Goal: Transaction & Acquisition: Obtain resource

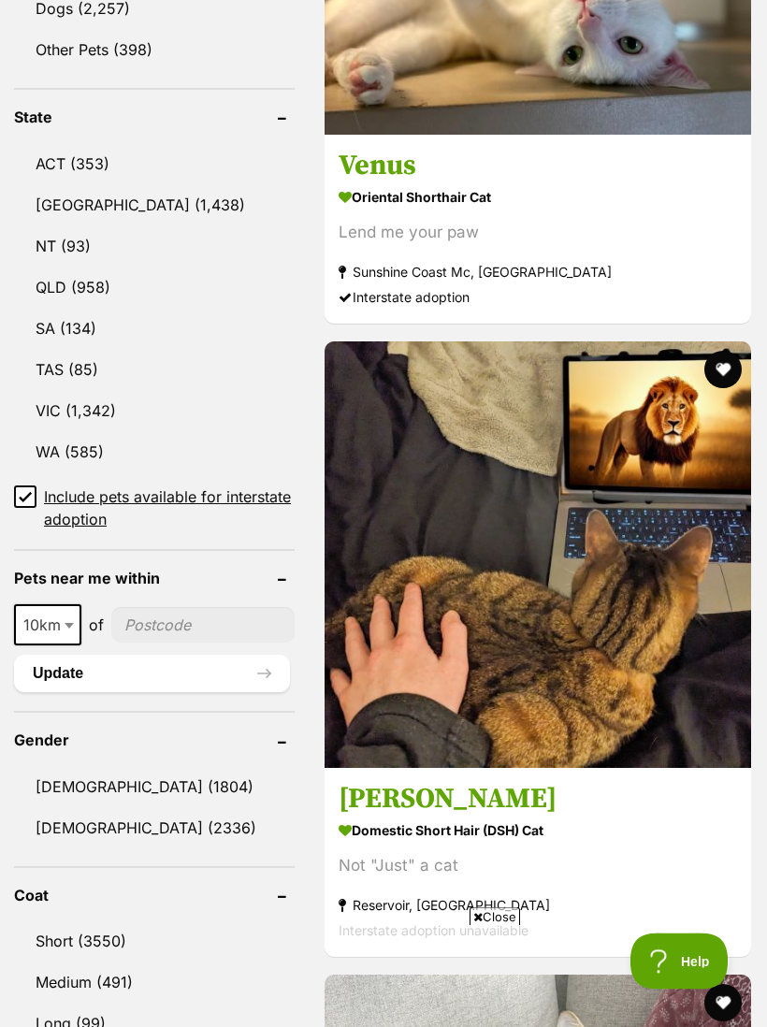
scroll to position [1211, 0]
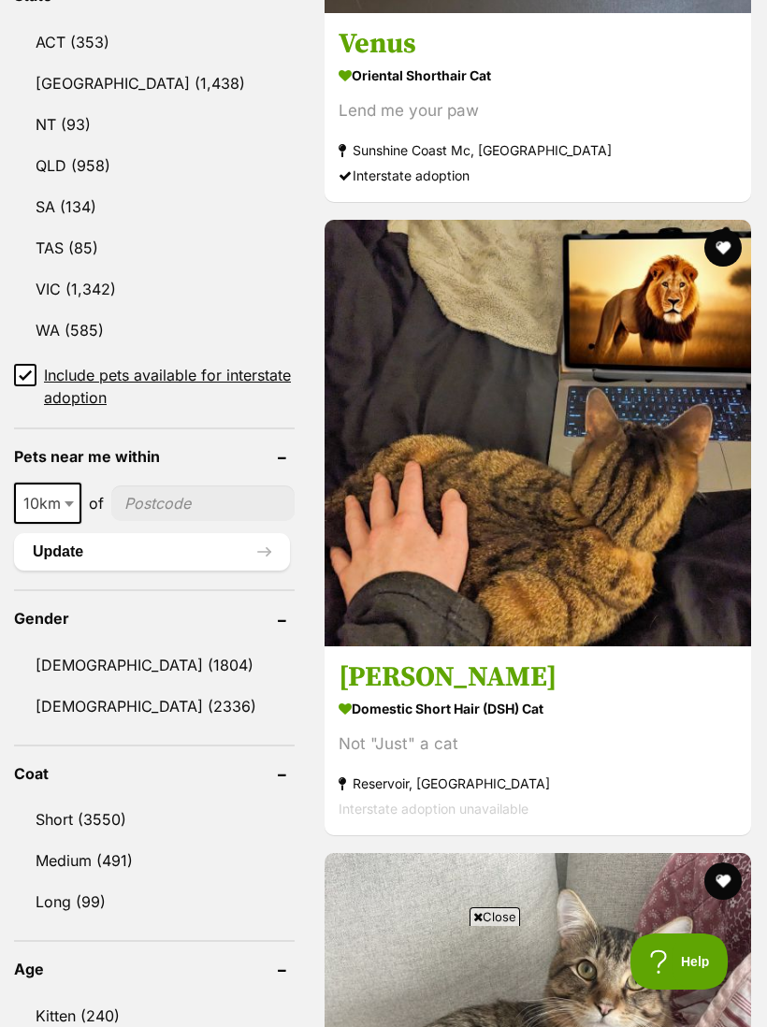
click at [194, 486] on input"] "postcode" at bounding box center [202, 504] width 183 height 36
type input"] "3125"
click at [175, 533] on button "Update" at bounding box center [152, 551] width 276 height 37
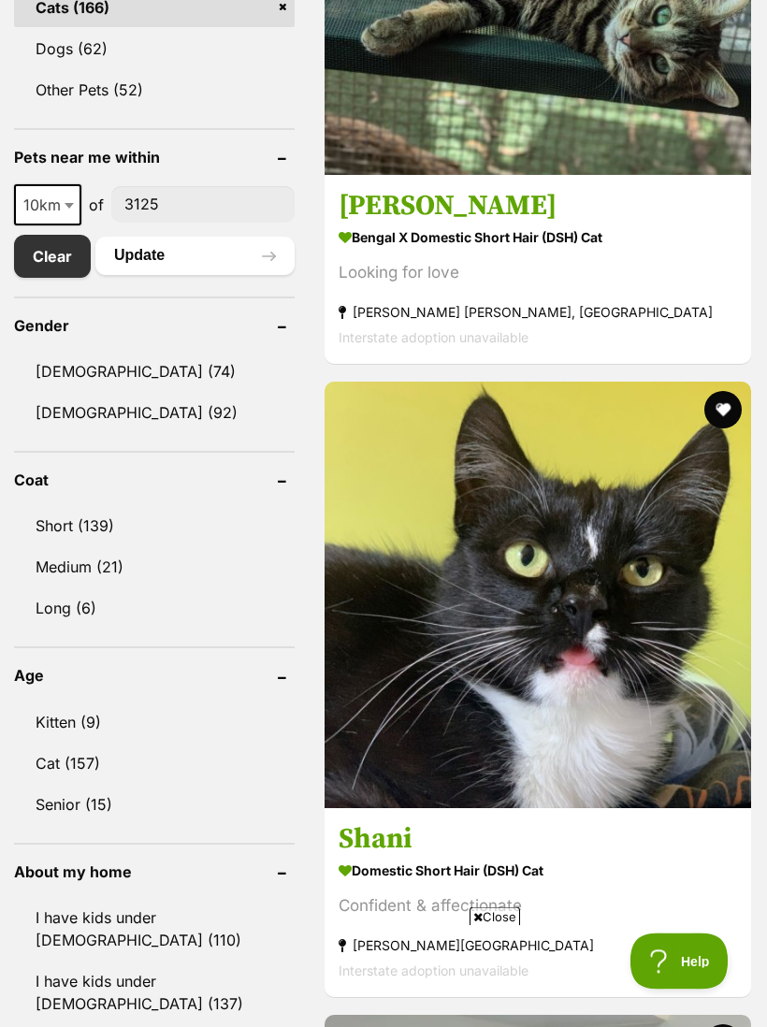
scroll to position [952, 0]
click at [61, 527] on link "Short (139)" at bounding box center [154, 525] width 281 height 39
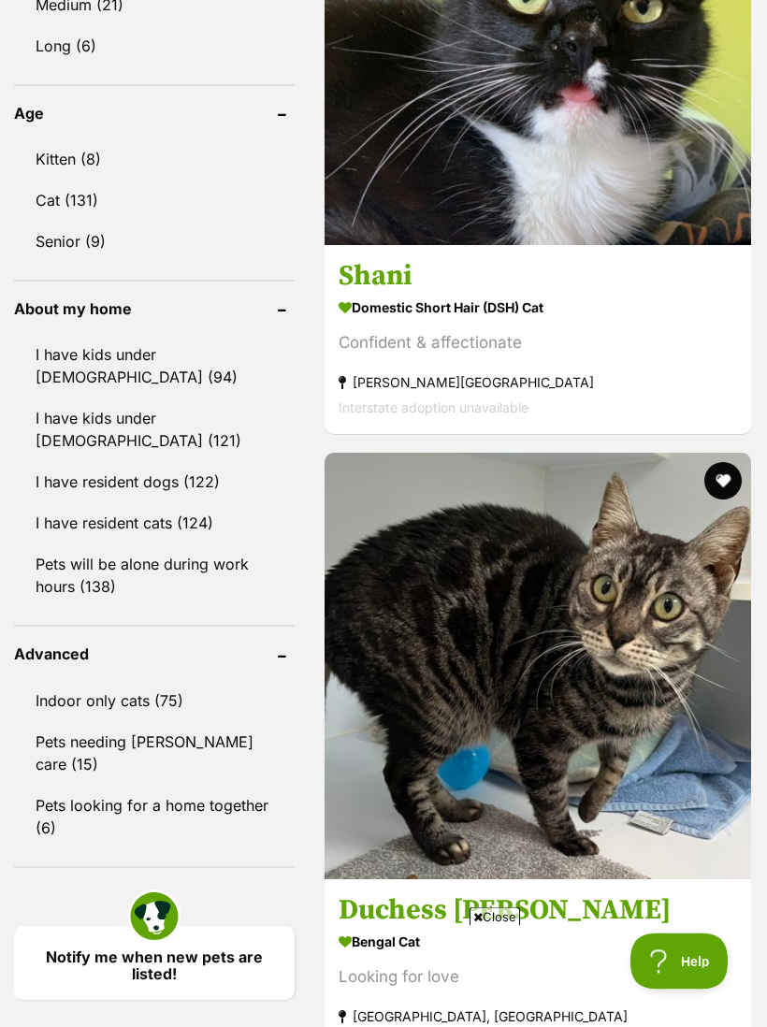
scroll to position [1561, 0]
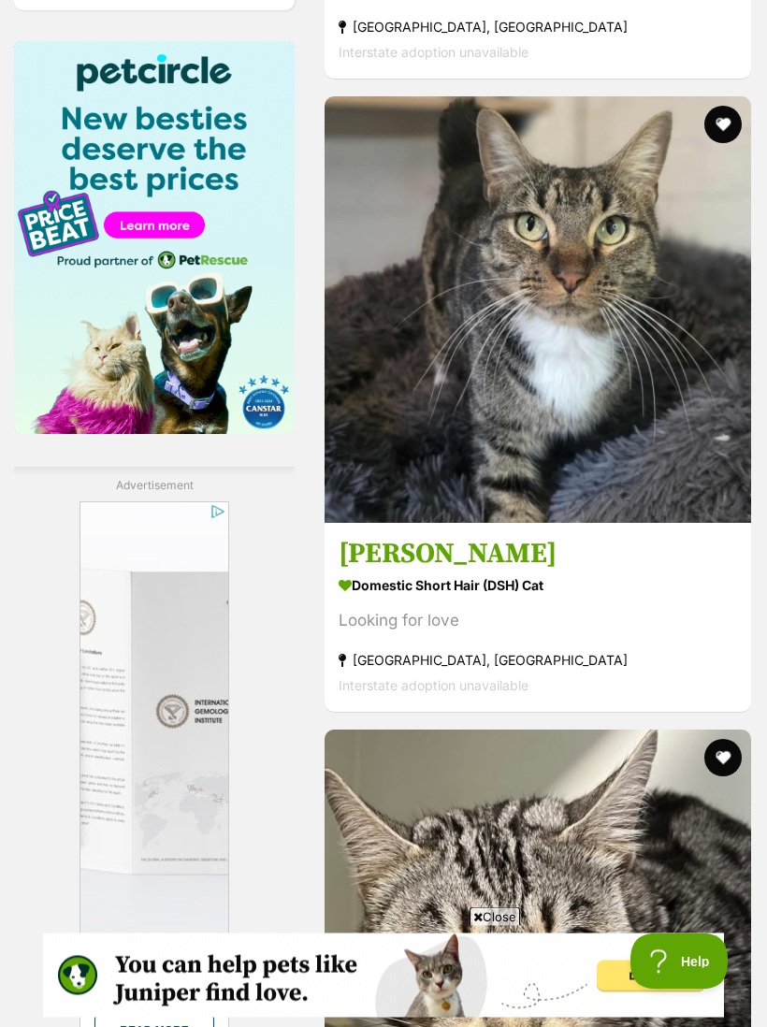
scroll to position [2550, 0]
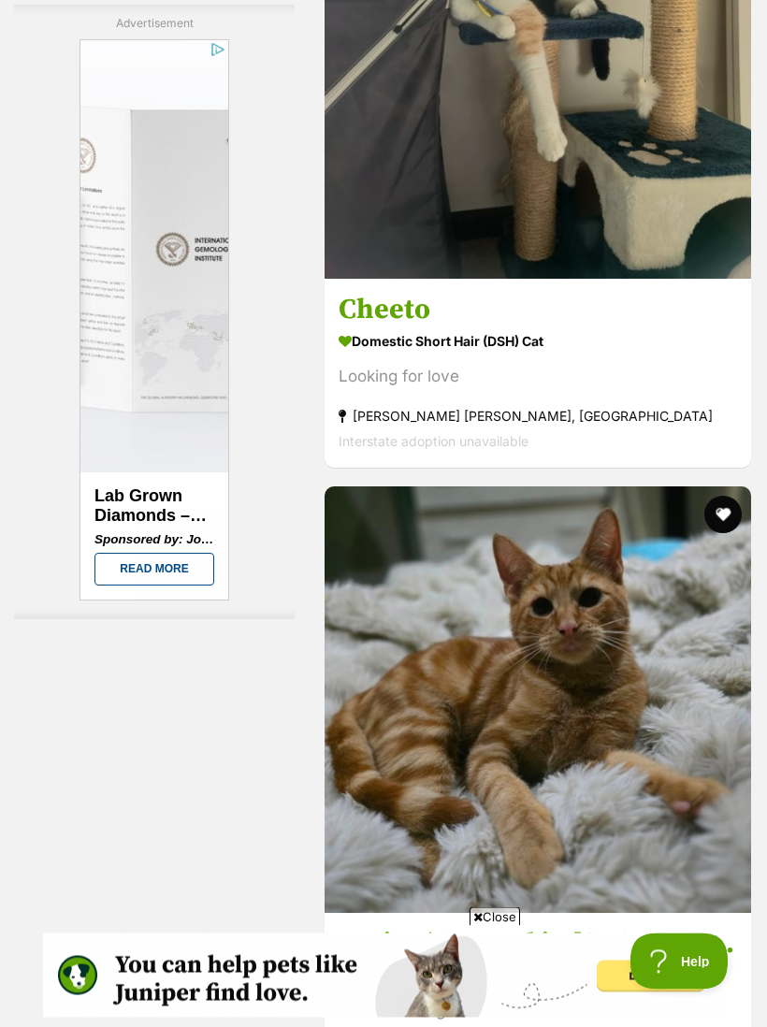
scroll to position [5658, 0]
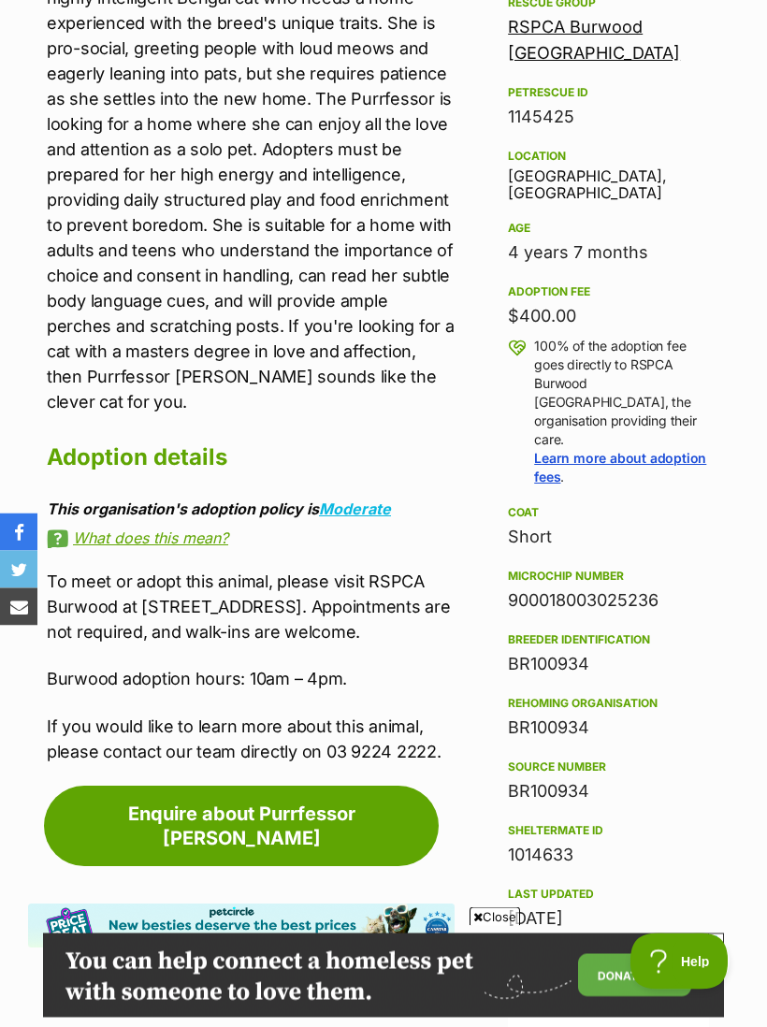
scroll to position [1002, 0]
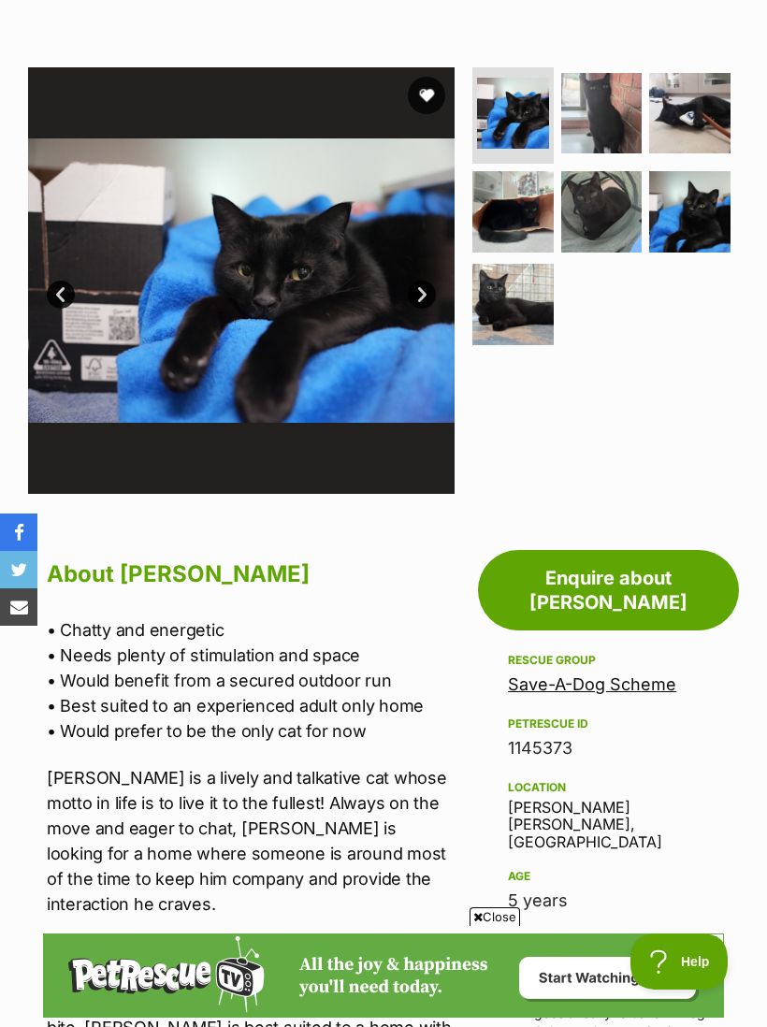
scroll to position [291, 0]
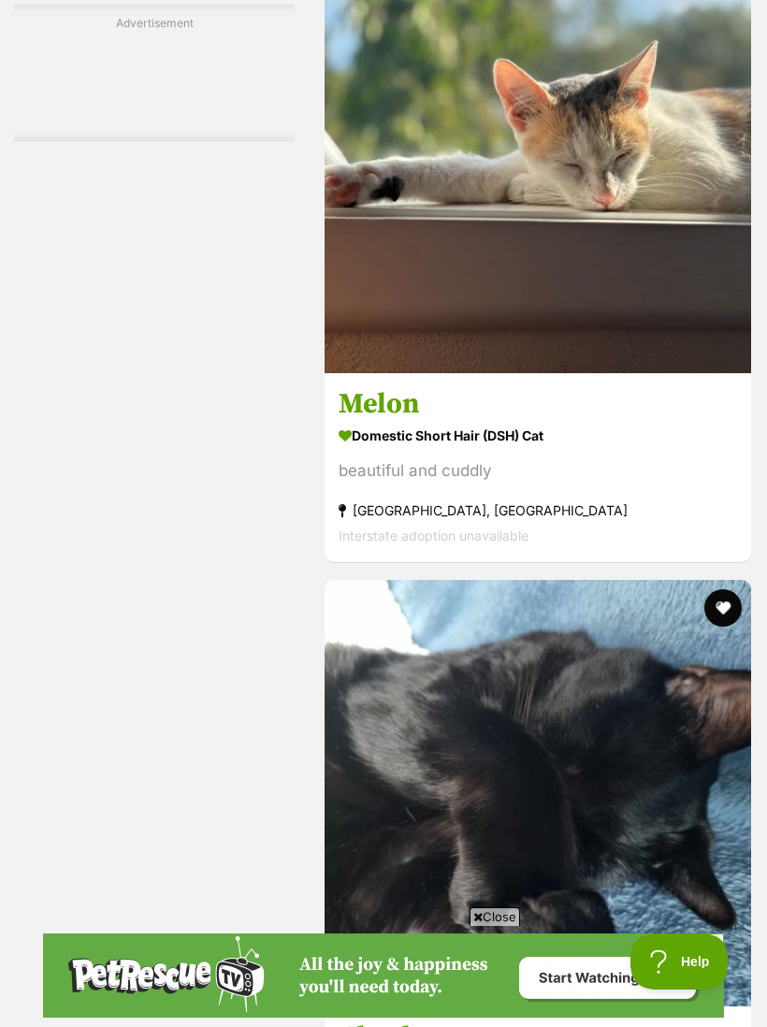
scroll to position [5424, 0]
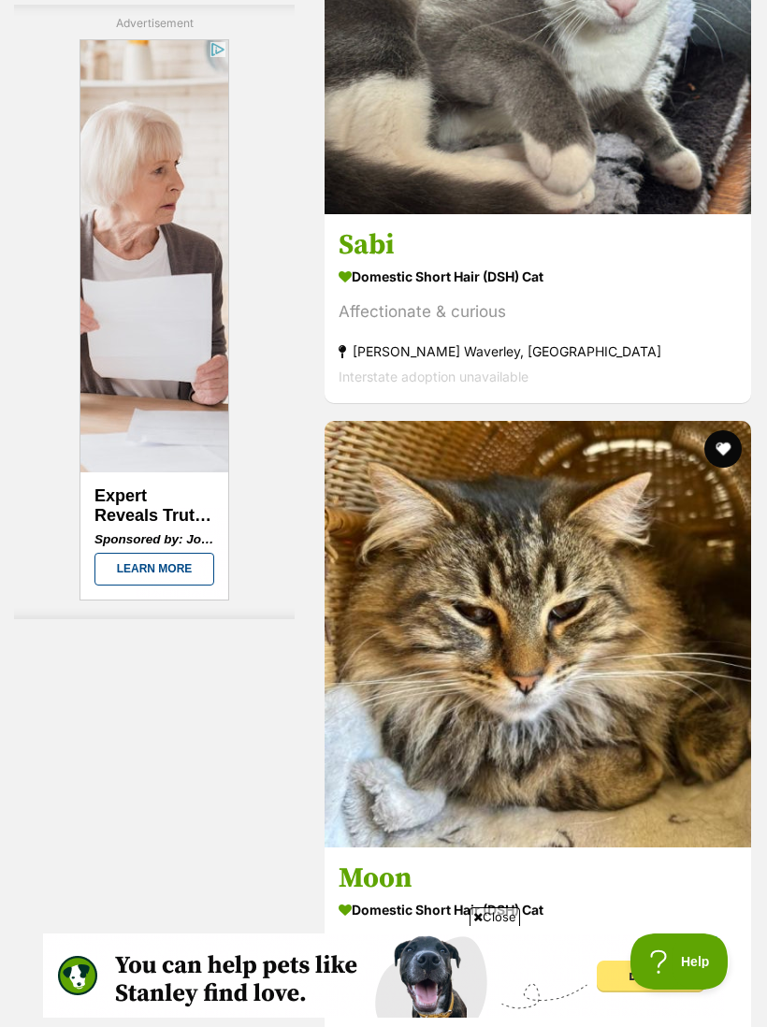
scroll to position [5940, 0]
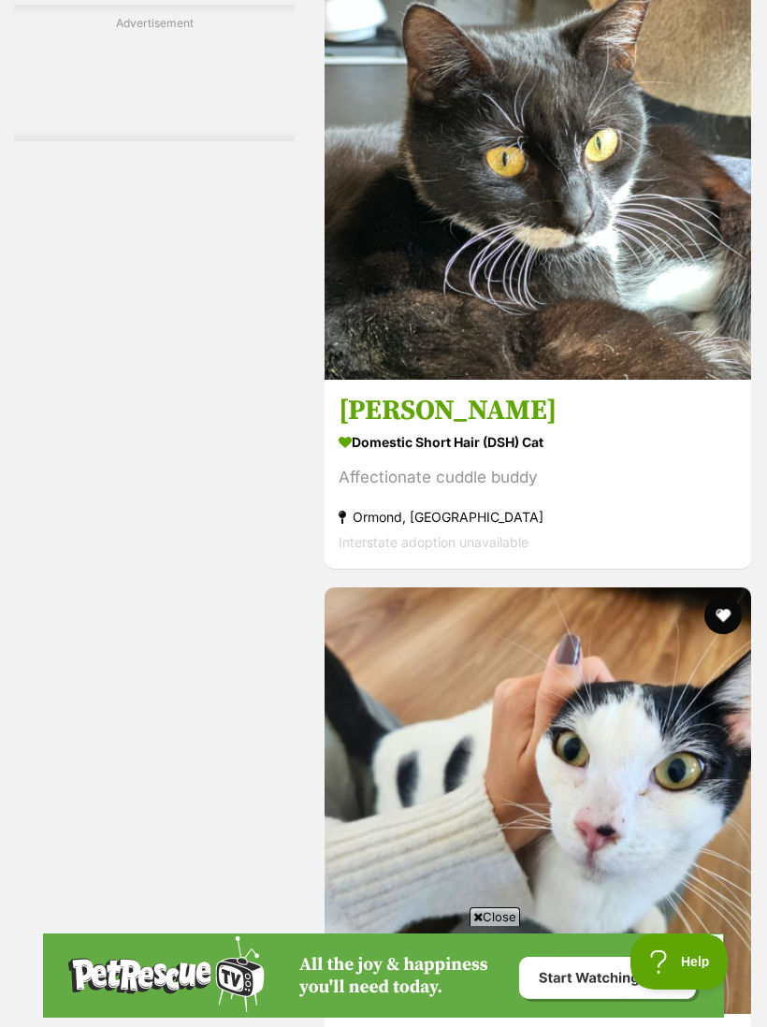
scroll to position [5579, 0]
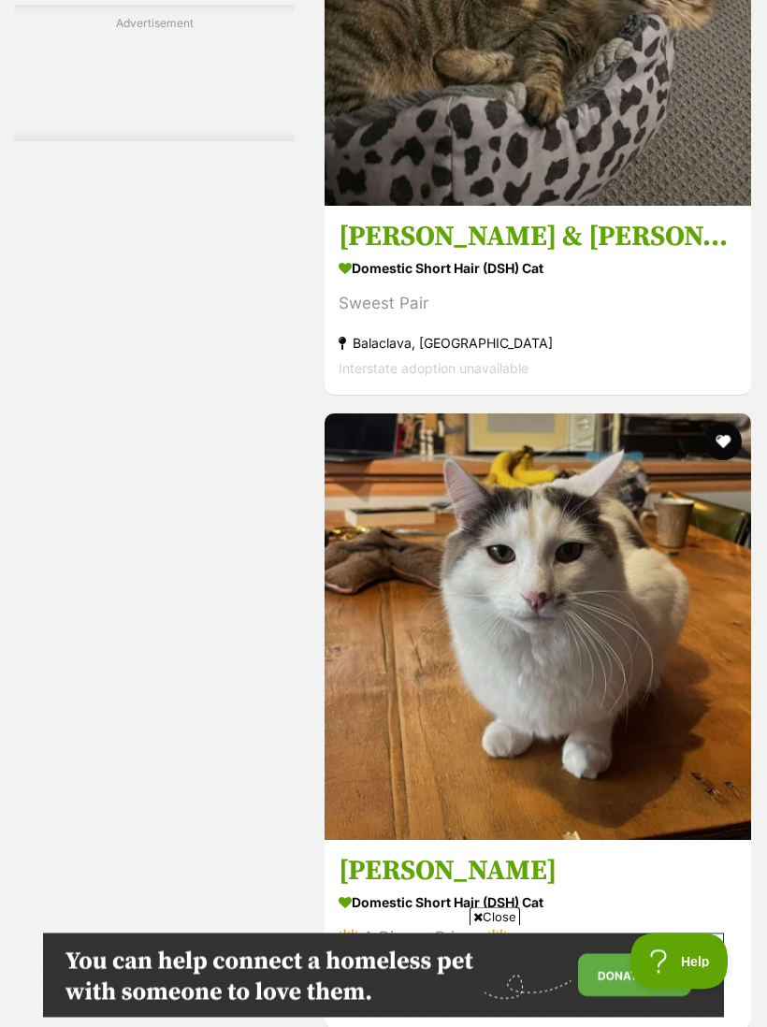
scroll to position [5731, 0]
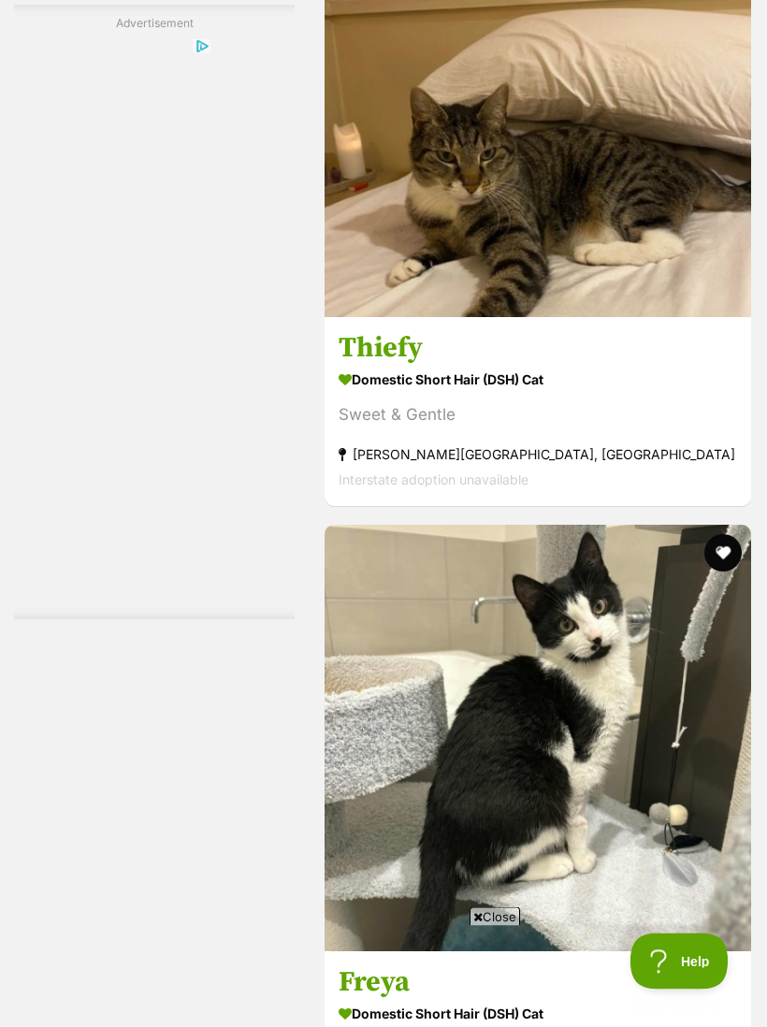
scroll to position [5702, 0]
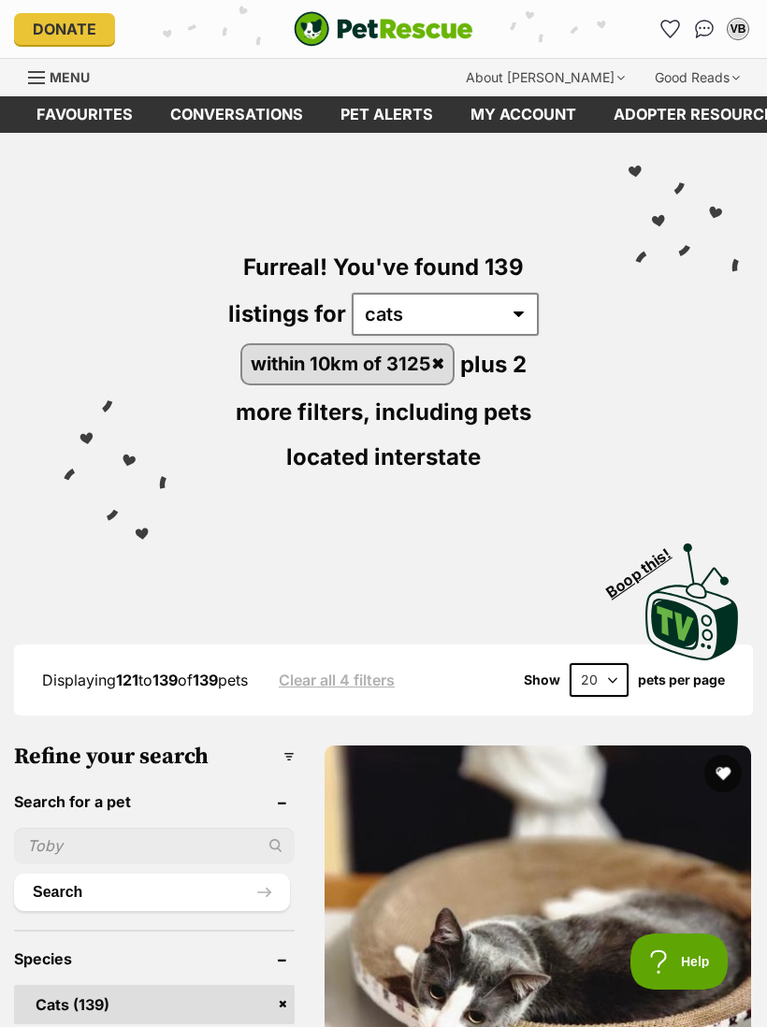
click at [666, 34] on icon "Favourites" at bounding box center [670, 29] width 18 height 17
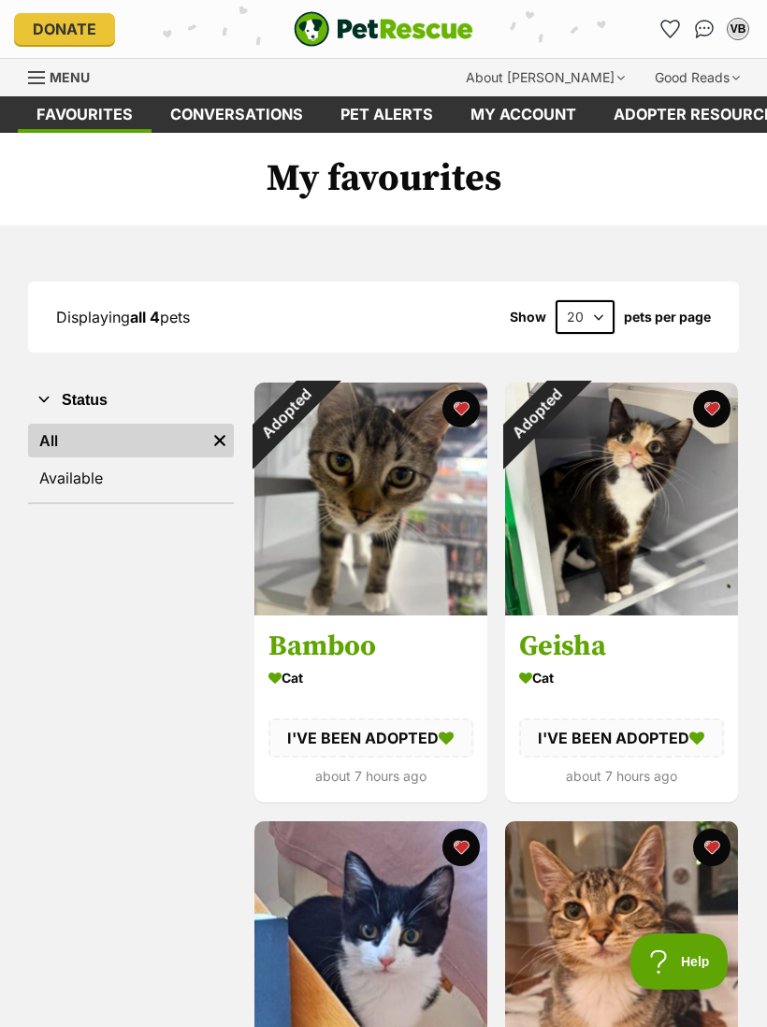
click at [568, 445] on div "Adopted" at bounding box center [536, 414] width 63 height 63
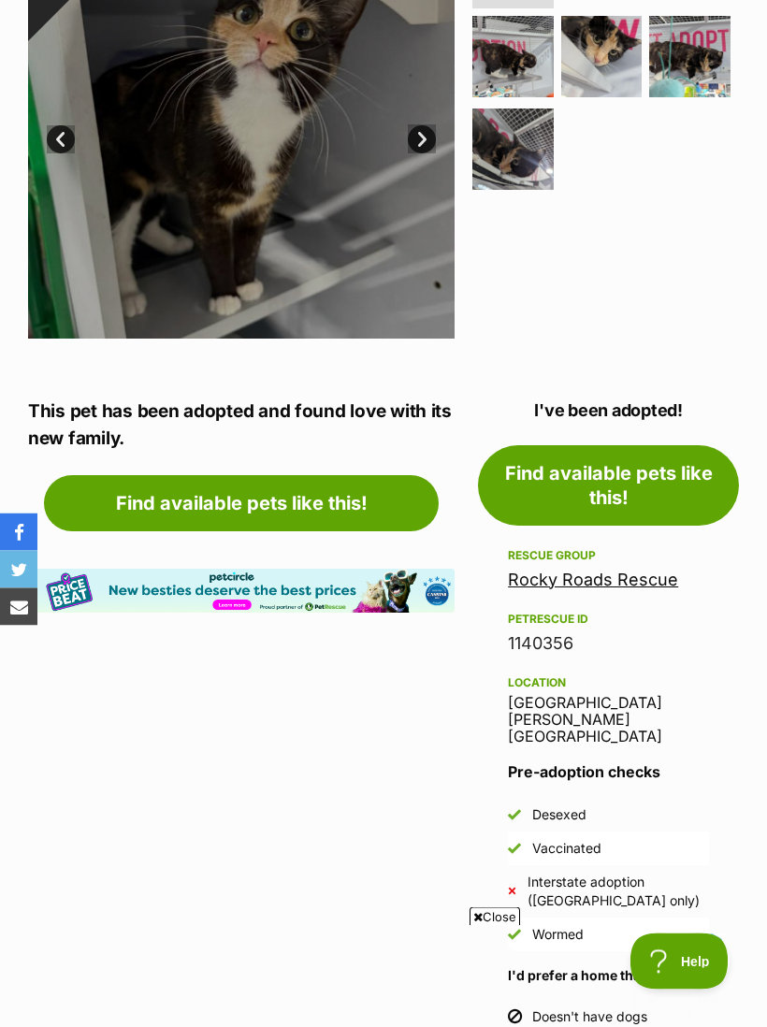
scroll to position [509, 0]
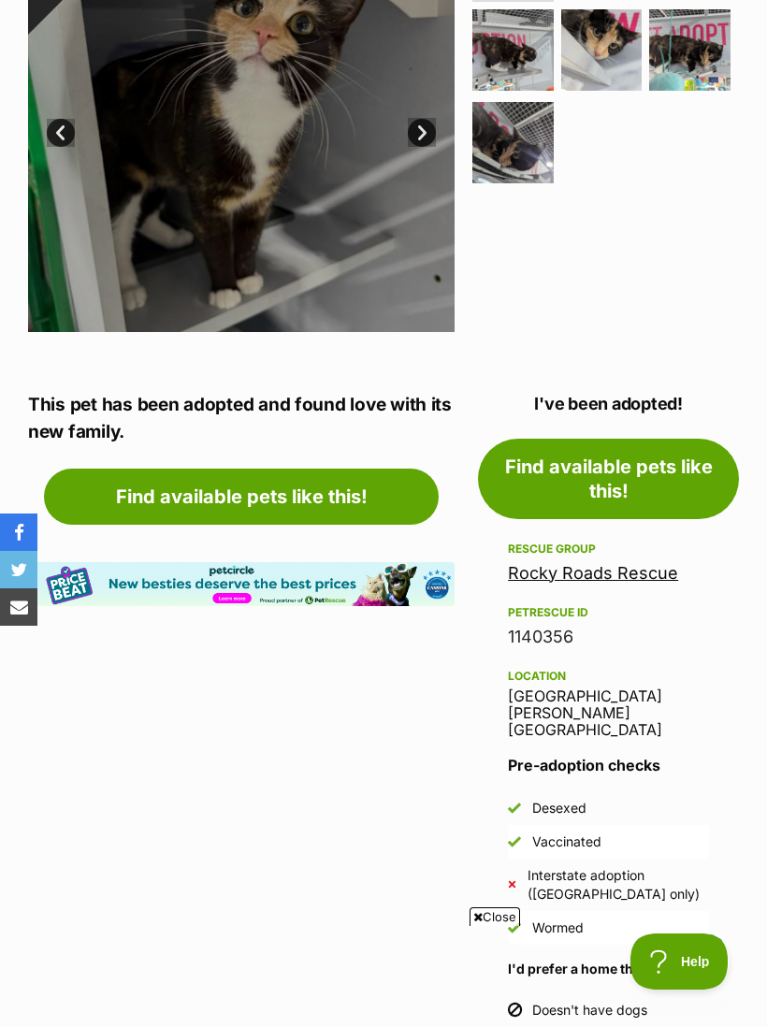
click at [642, 563] on link "Rocky Roads Rescue" at bounding box center [593, 573] width 170 height 20
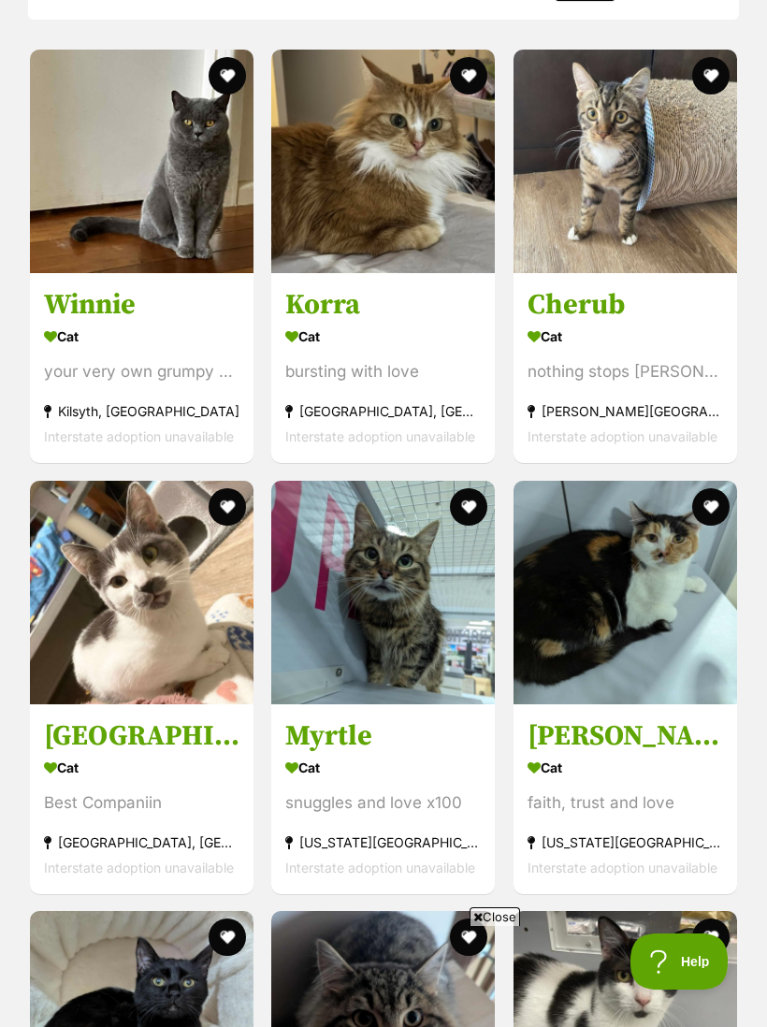
scroll to position [1729, 0]
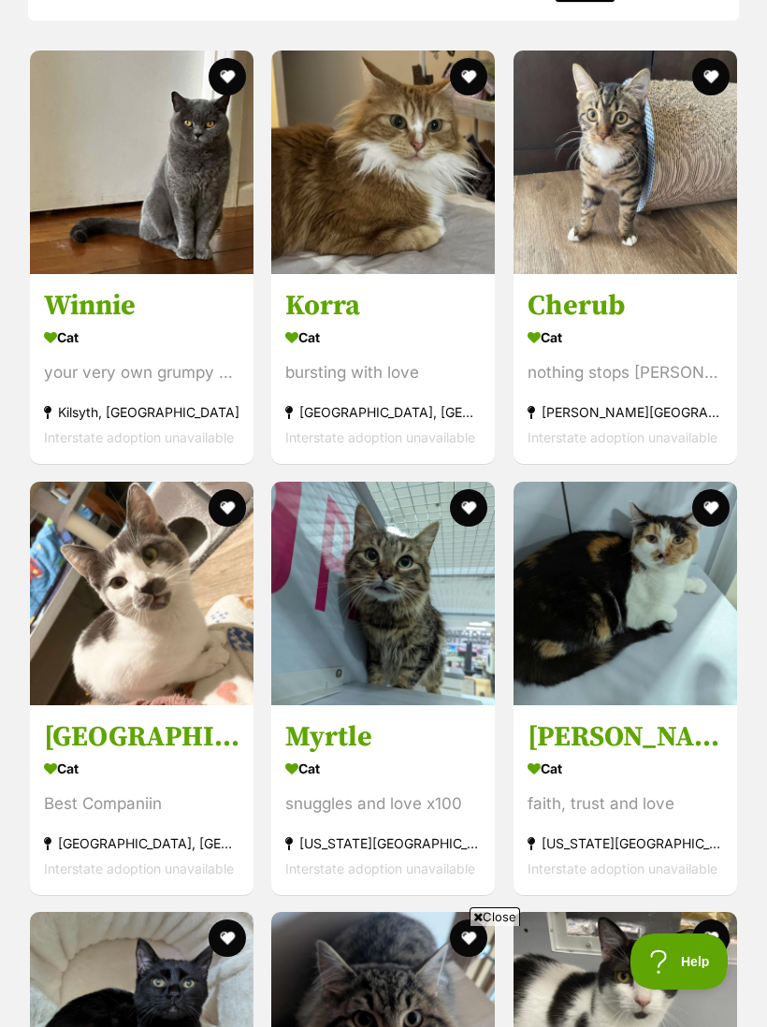
click at [160, 740] on h3 "[GEOGRAPHIC_DATA]" at bounding box center [142, 737] width 196 height 36
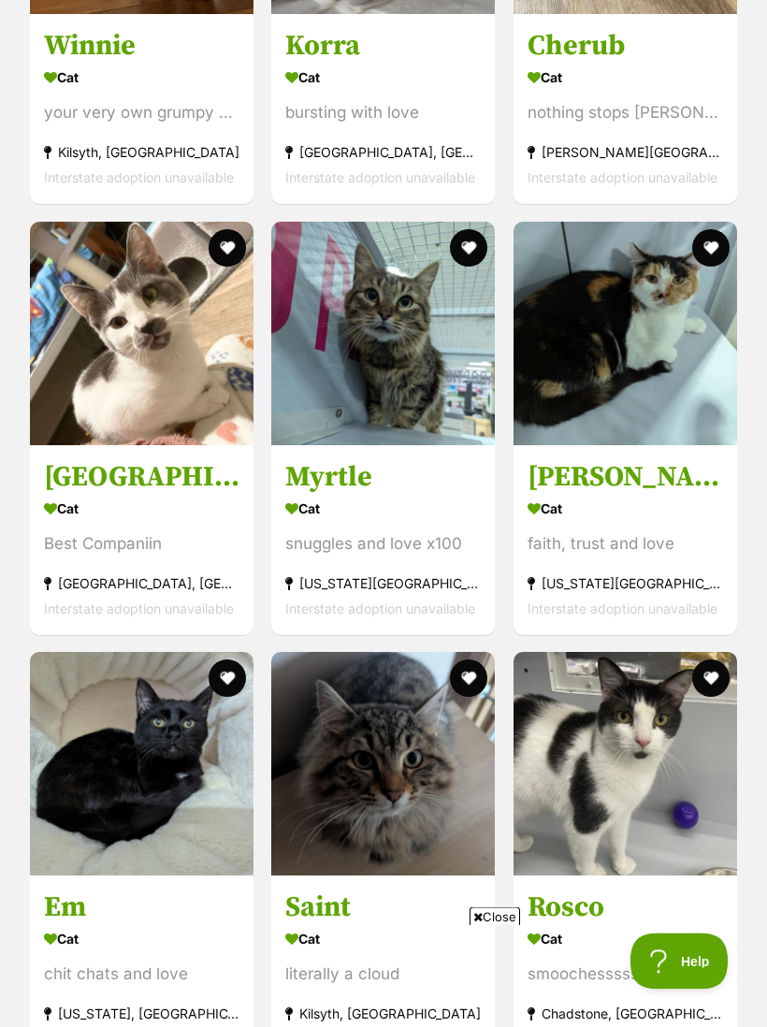
scroll to position [1989, 0]
click at [443, 458] on h3 "Myrtle" at bounding box center [383, 476] width 196 height 36
click at [664, 530] on div "faith, trust and love" at bounding box center [626, 542] width 196 height 25
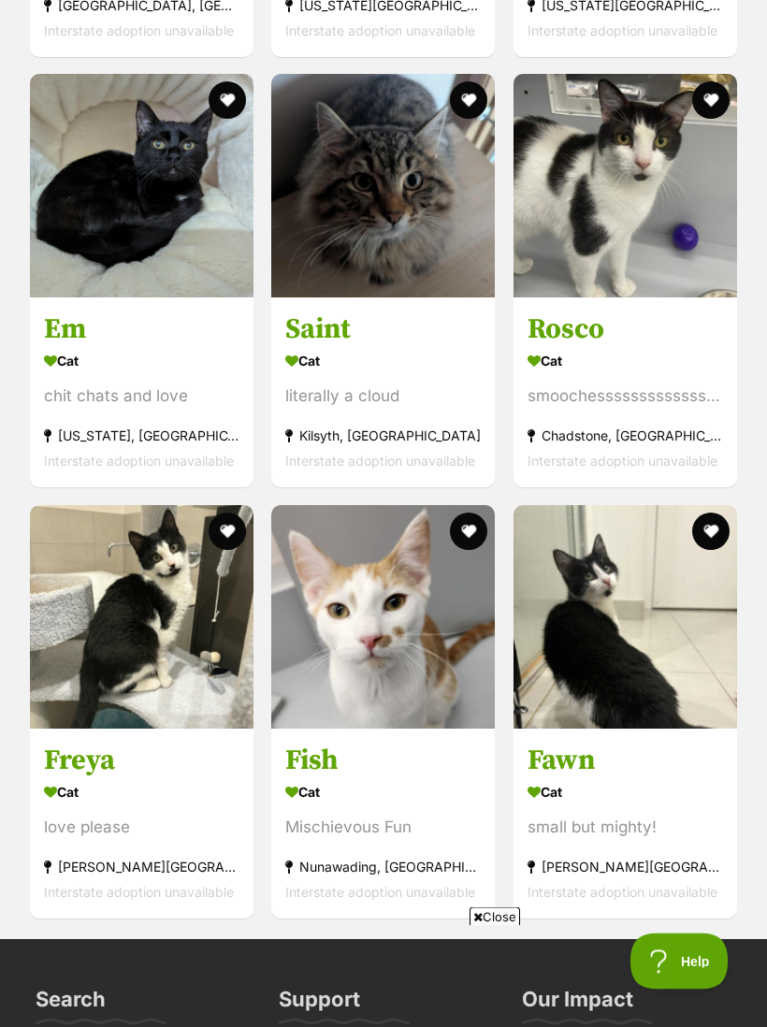
scroll to position [2568, 0]
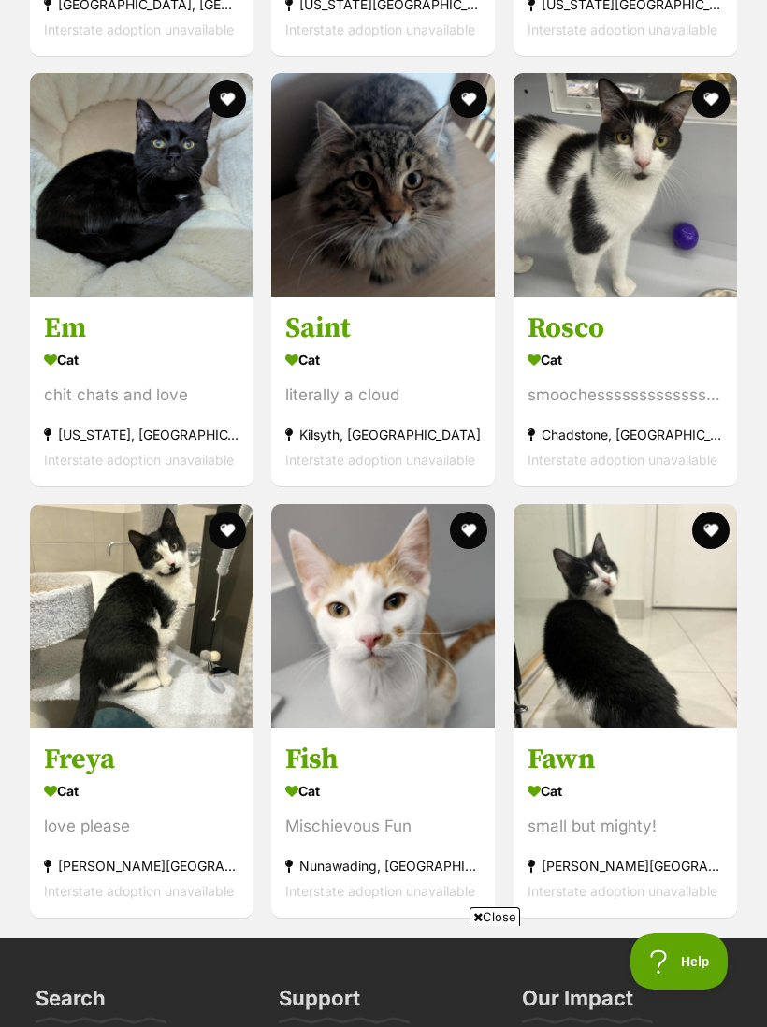
click at [340, 709] on img at bounding box center [383, 616] width 224 height 224
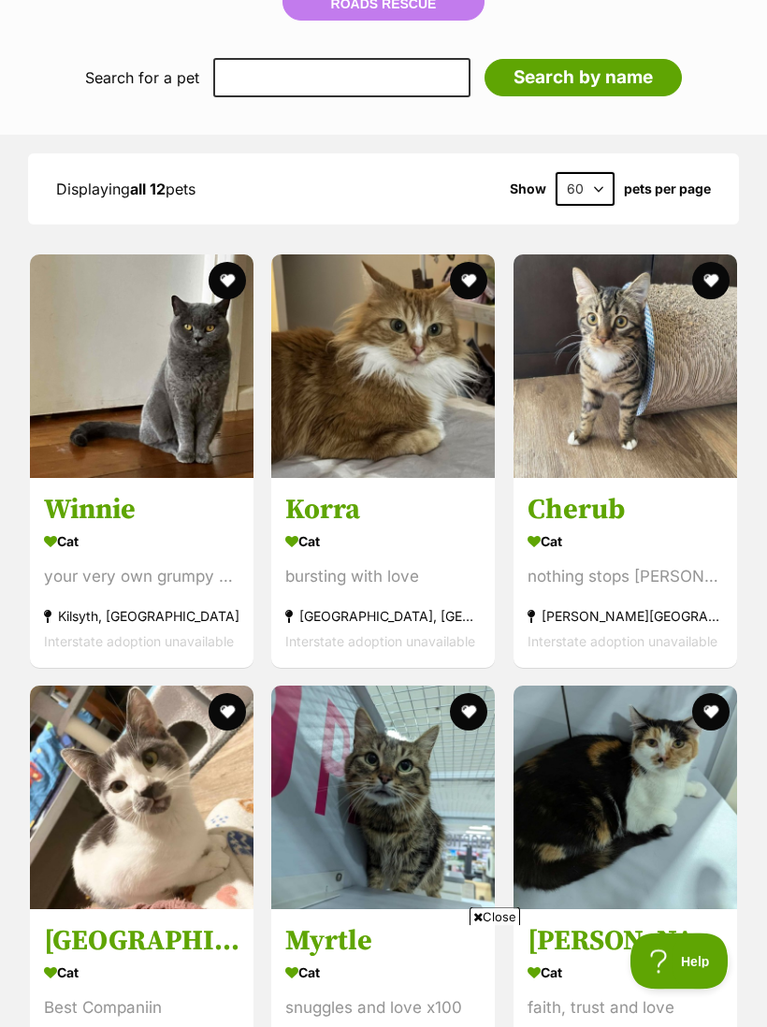
scroll to position [1525, 0]
click at [314, 515] on h3 "Korra" at bounding box center [383, 510] width 196 height 36
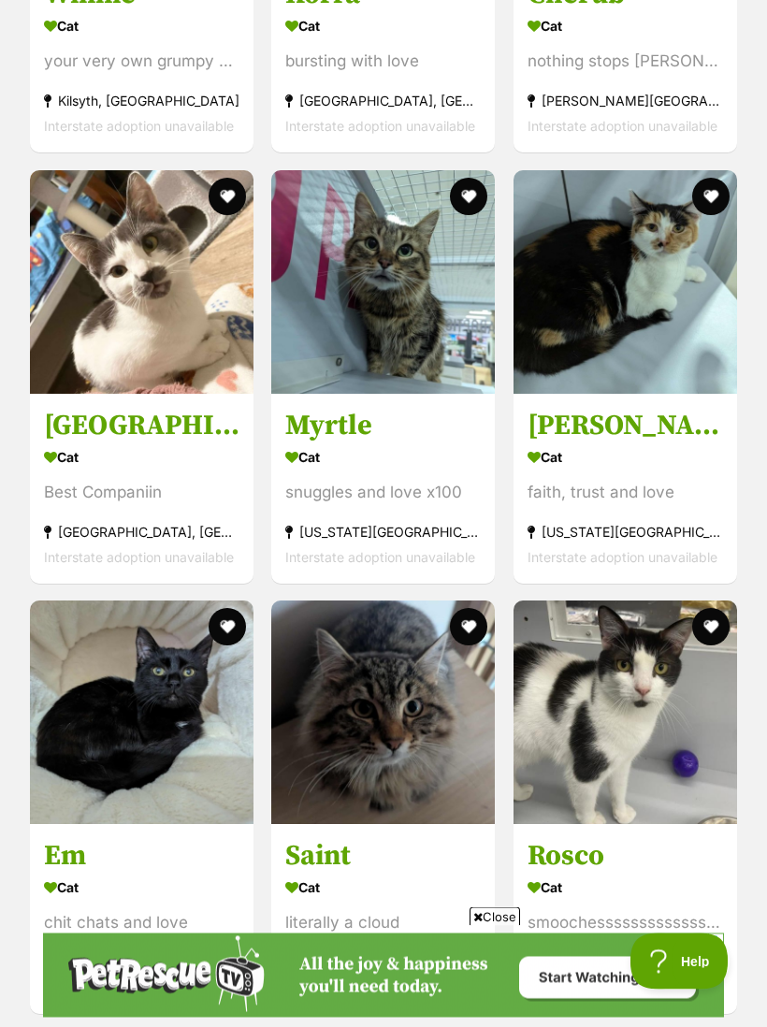
scroll to position [2040, 0]
click at [704, 739] on img at bounding box center [626, 713] width 224 height 224
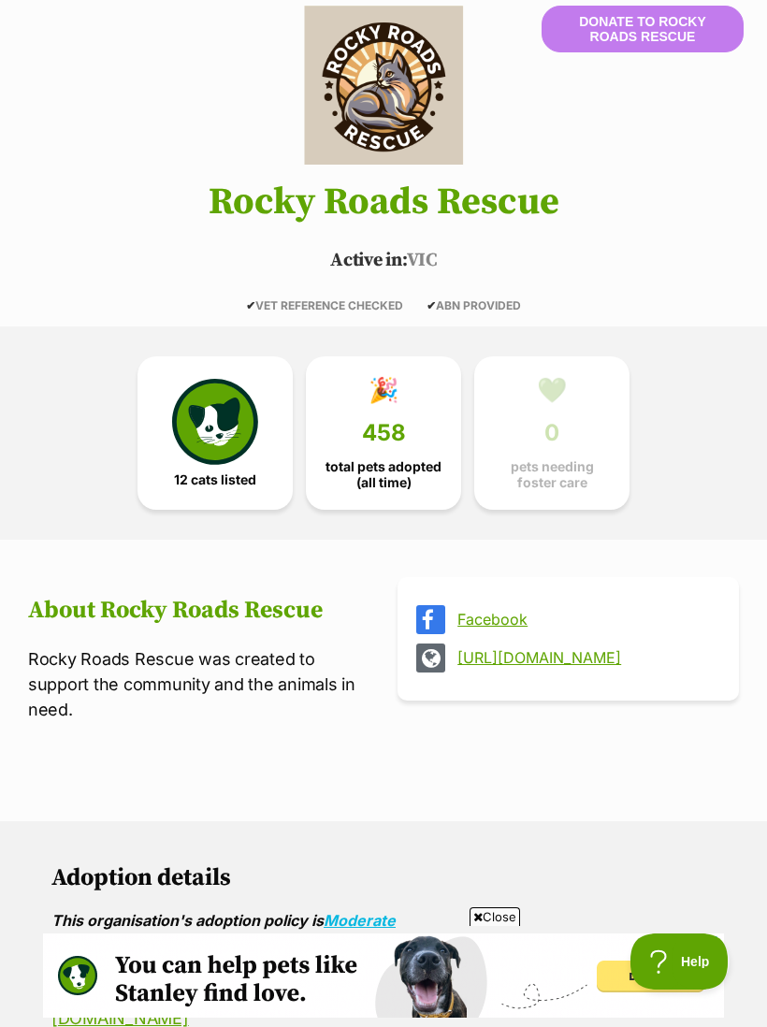
scroll to position [0, 0]
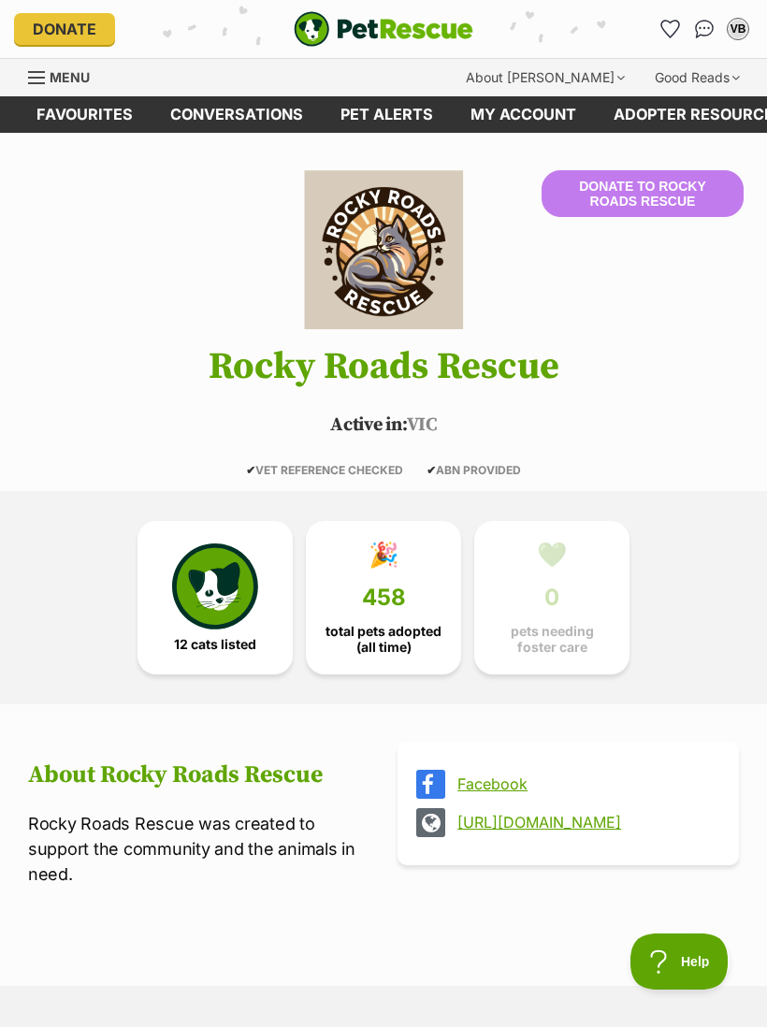
click at [673, 27] on icon "Favourites" at bounding box center [670, 29] width 18 height 17
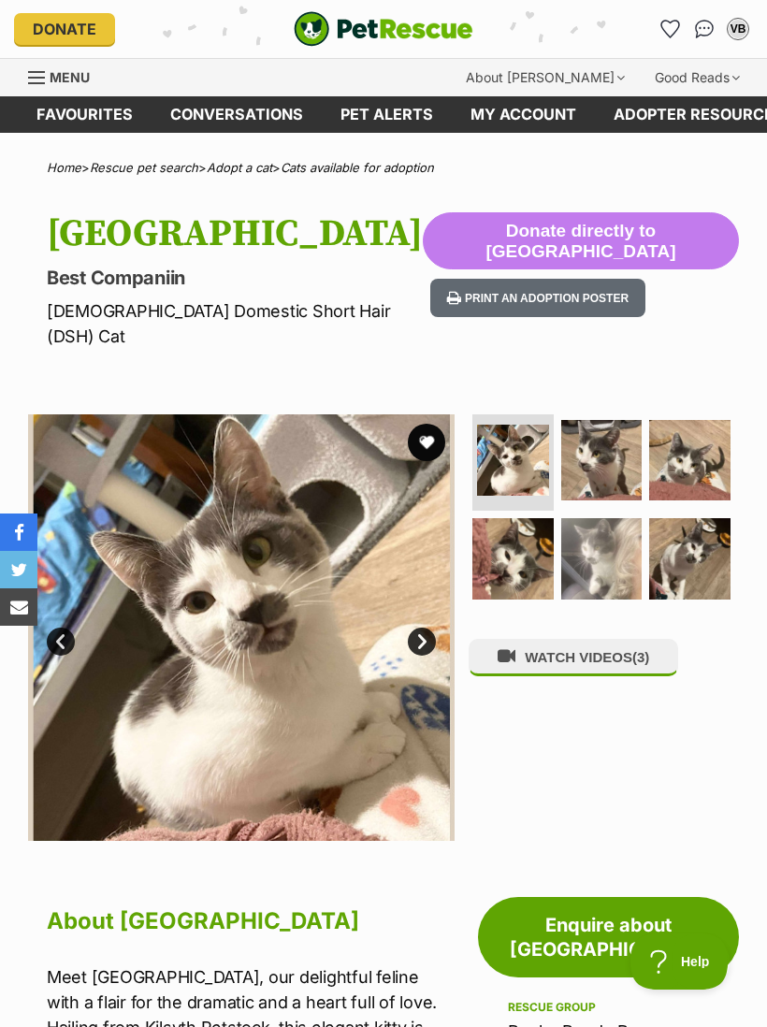
click at [599, 456] on img at bounding box center [601, 460] width 81 height 81
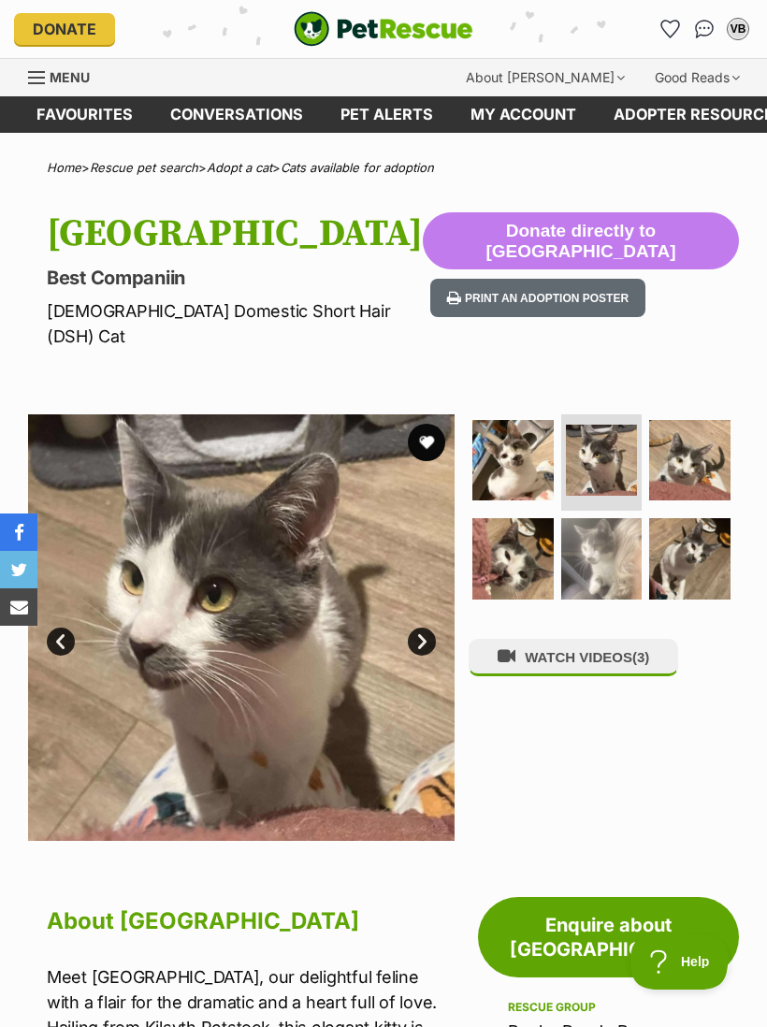
click at [710, 446] on img at bounding box center [689, 460] width 81 height 81
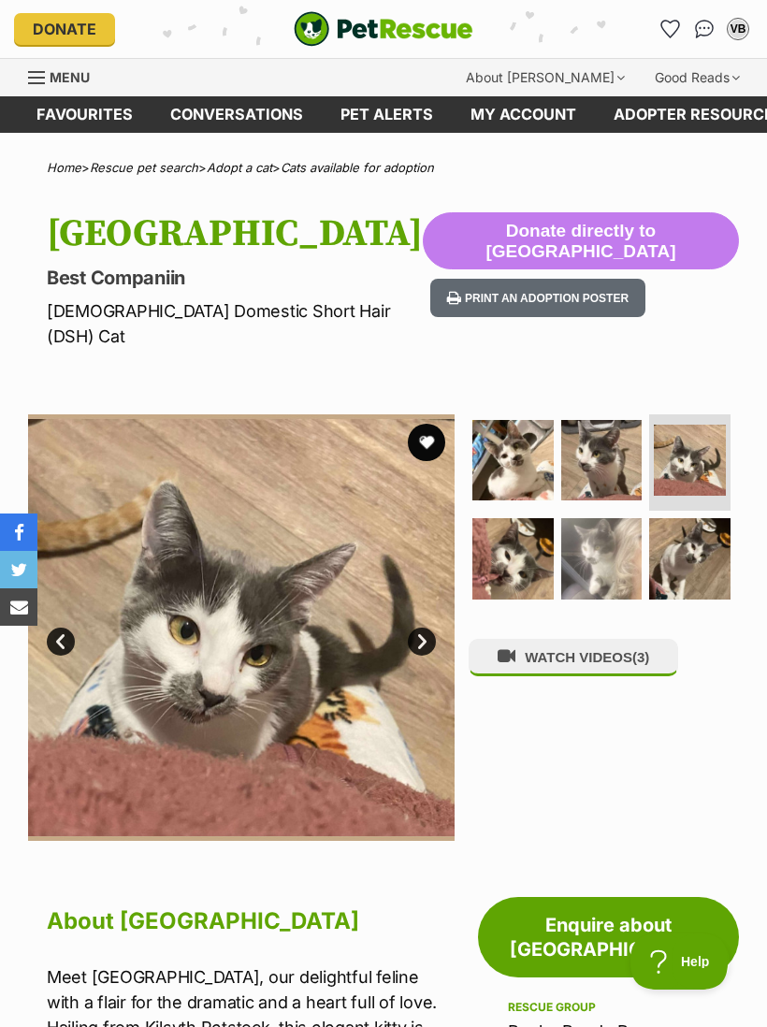
click at [705, 533] on img at bounding box center [689, 558] width 81 height 81
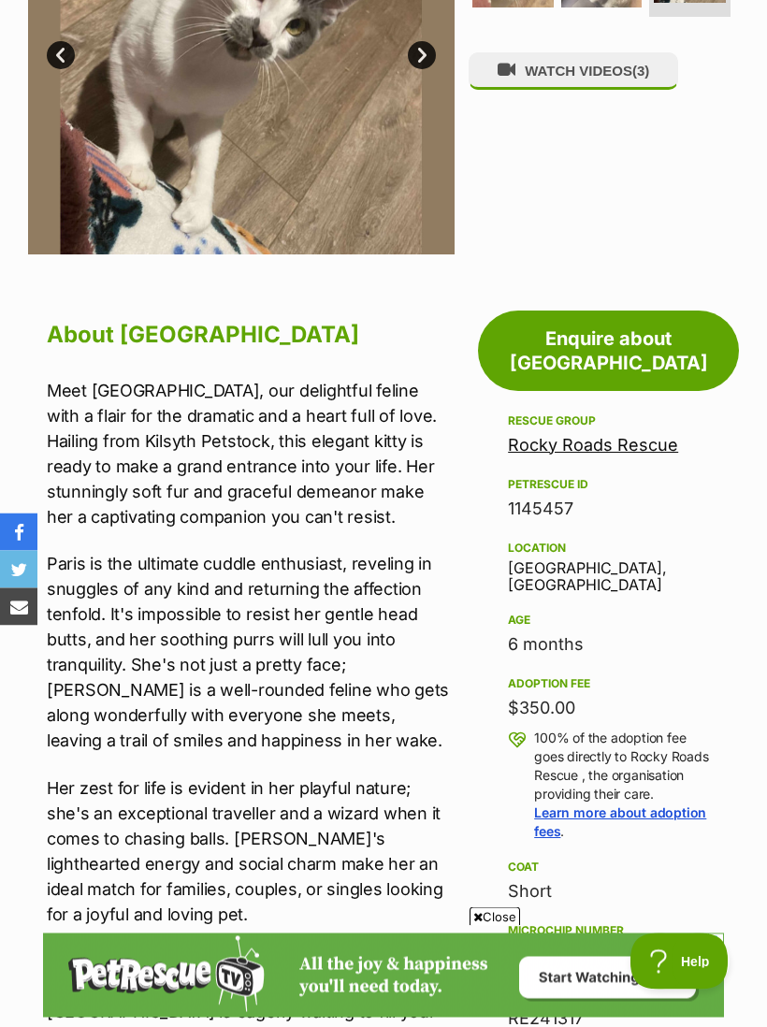
scroll to position [544, 0]
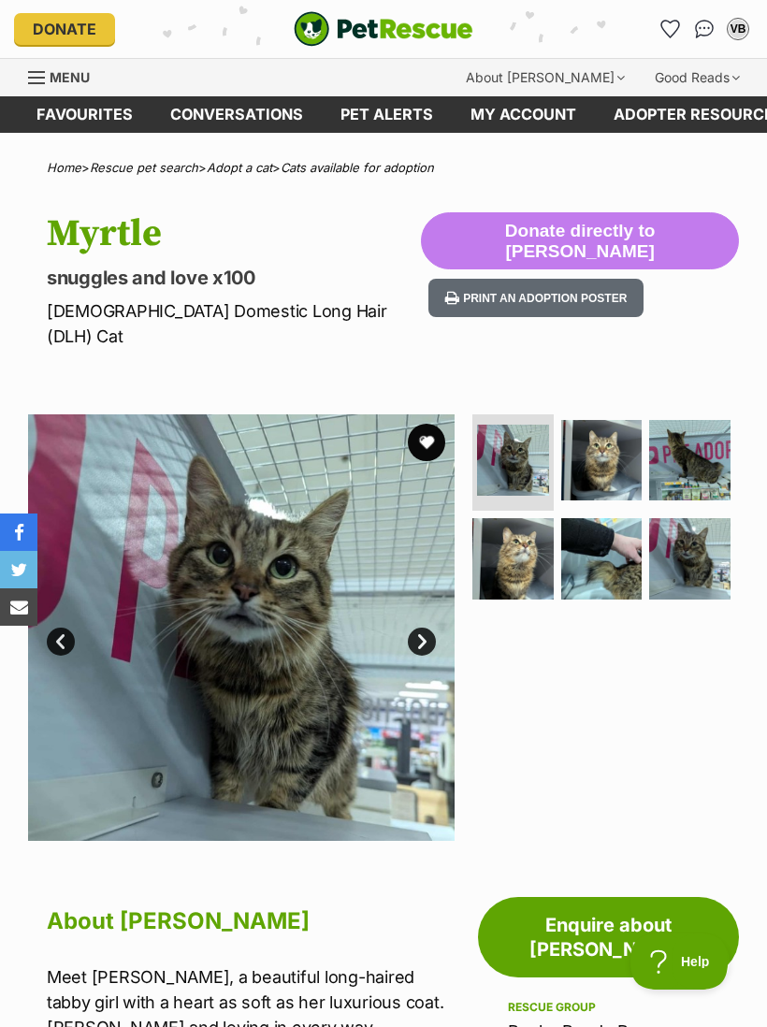
click at [617, 532] on img at bounding box center [601, 558] width 81 height 81
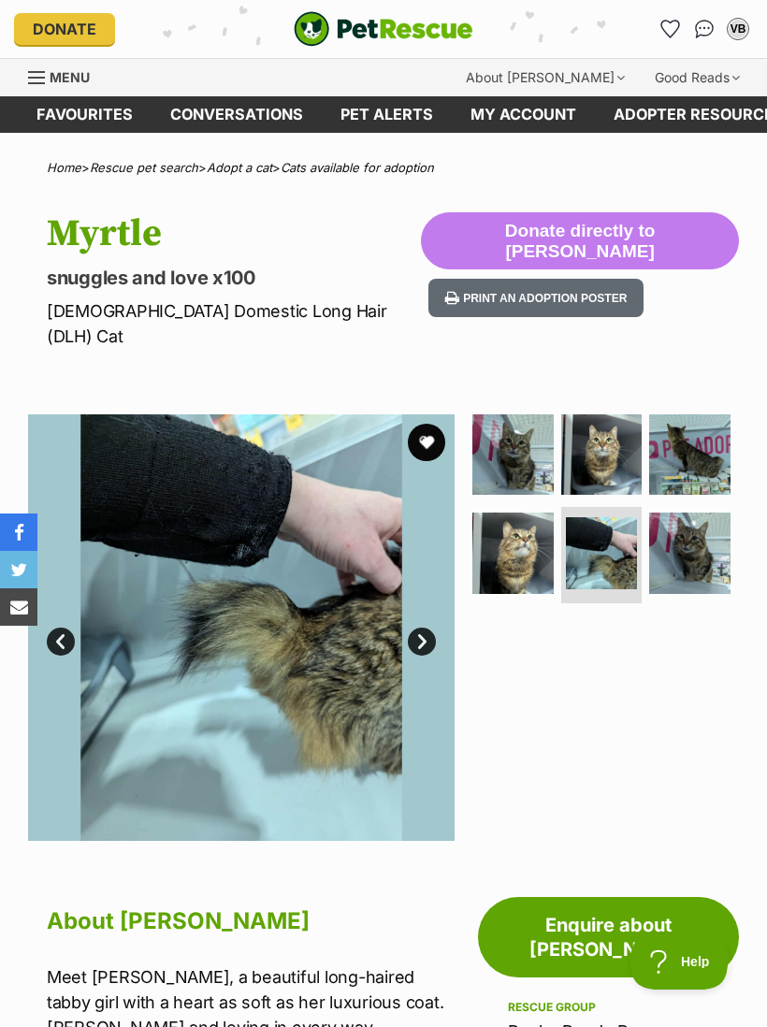
click at [536, 545] on img at bounding box center [512, 553] width 81 height 81
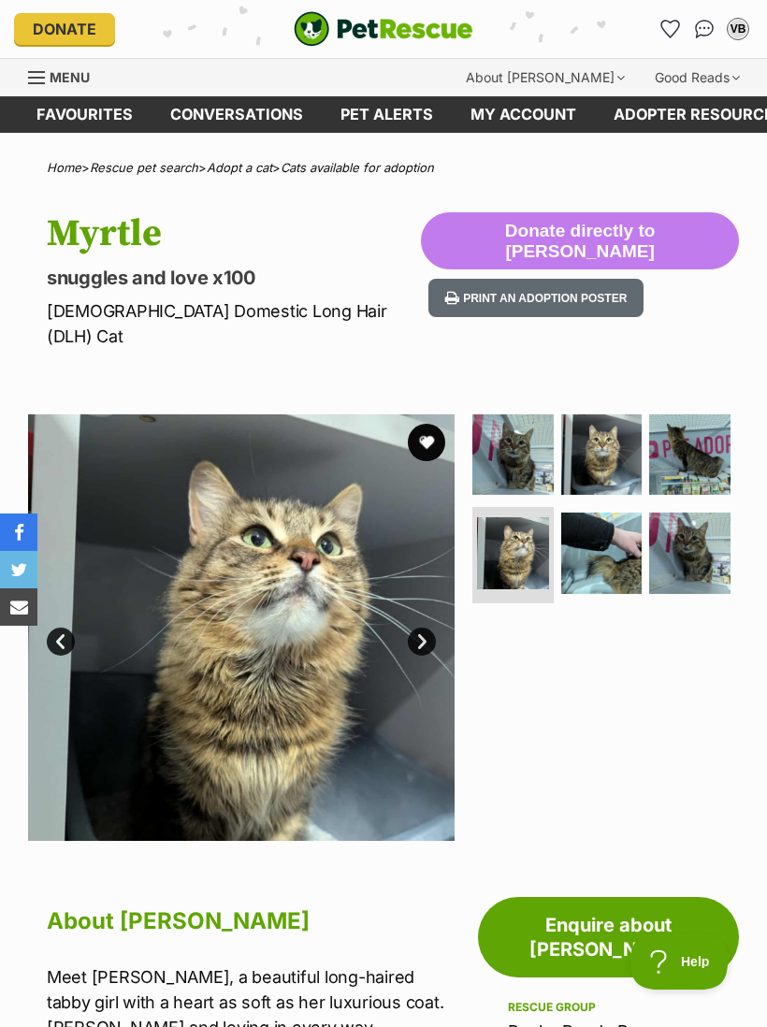
click at [615, 428] on img at bounding box center [601, 454] width 81 height 81
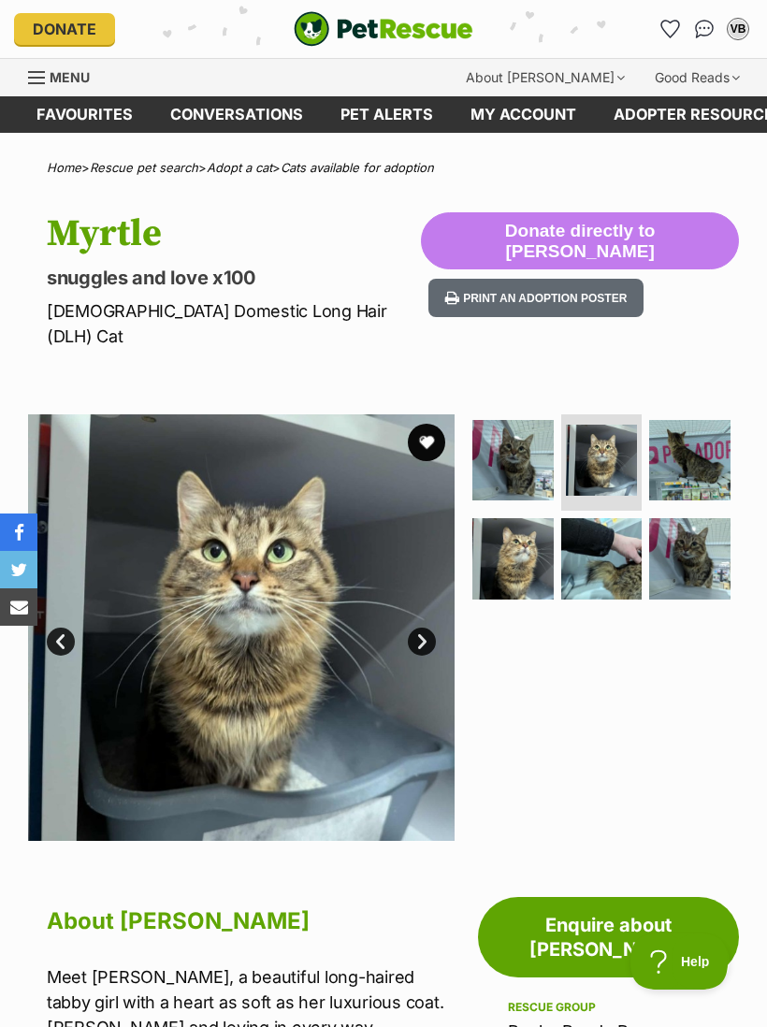
click at [702, 438] on img at bounding box center [689, 460] width 81 height 81
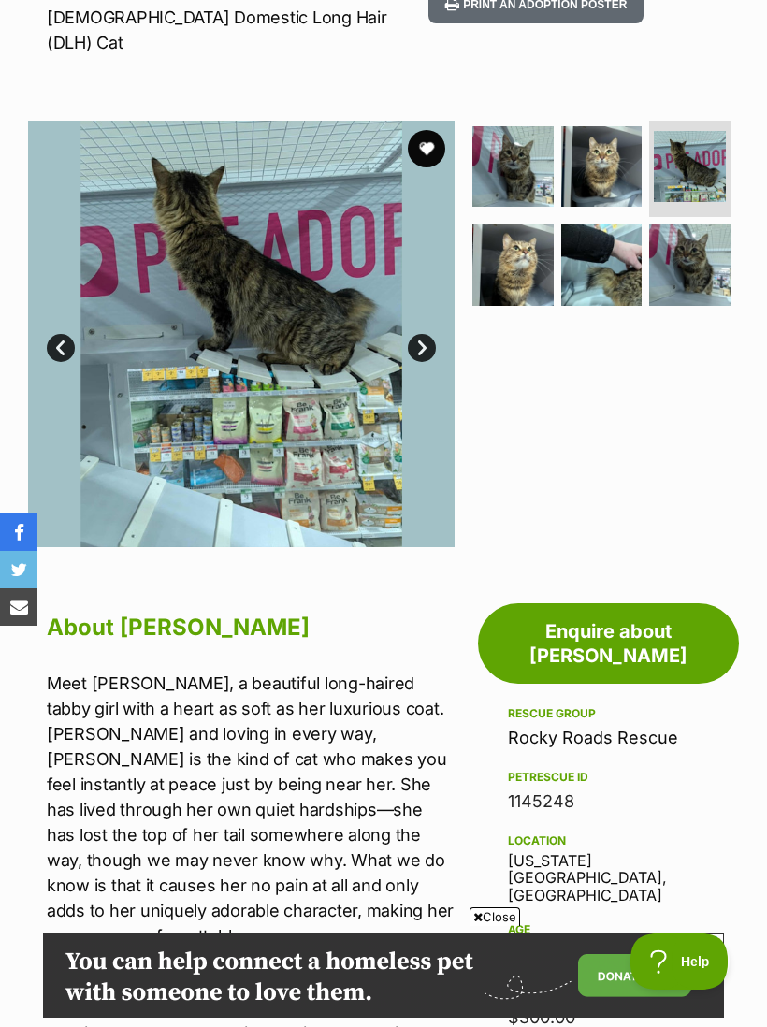
scroll to position [272, 0]
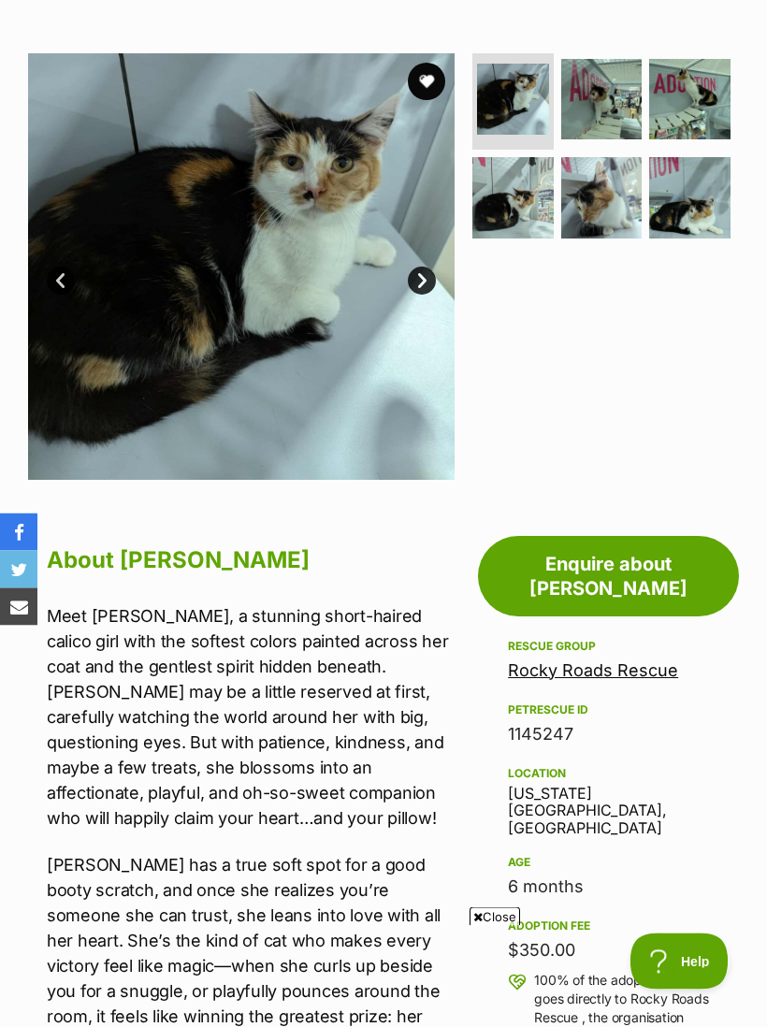
scroll to position [327, 0]
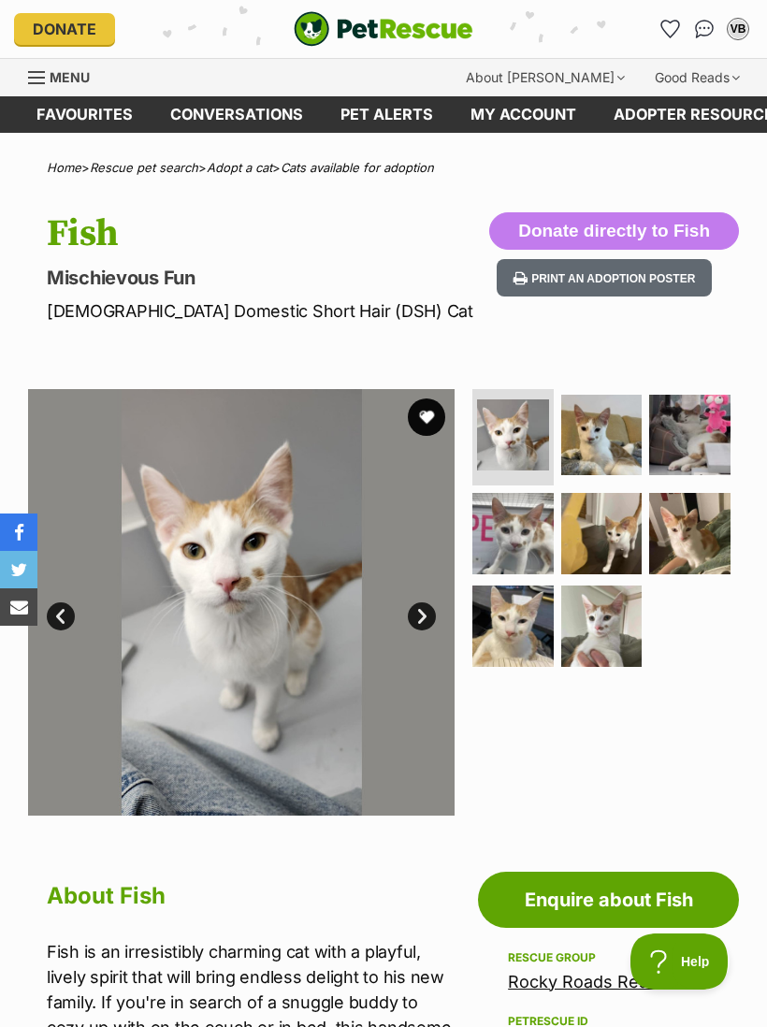
click at [594, 625] on img at bounding box center [601, 626] width 81 height 81
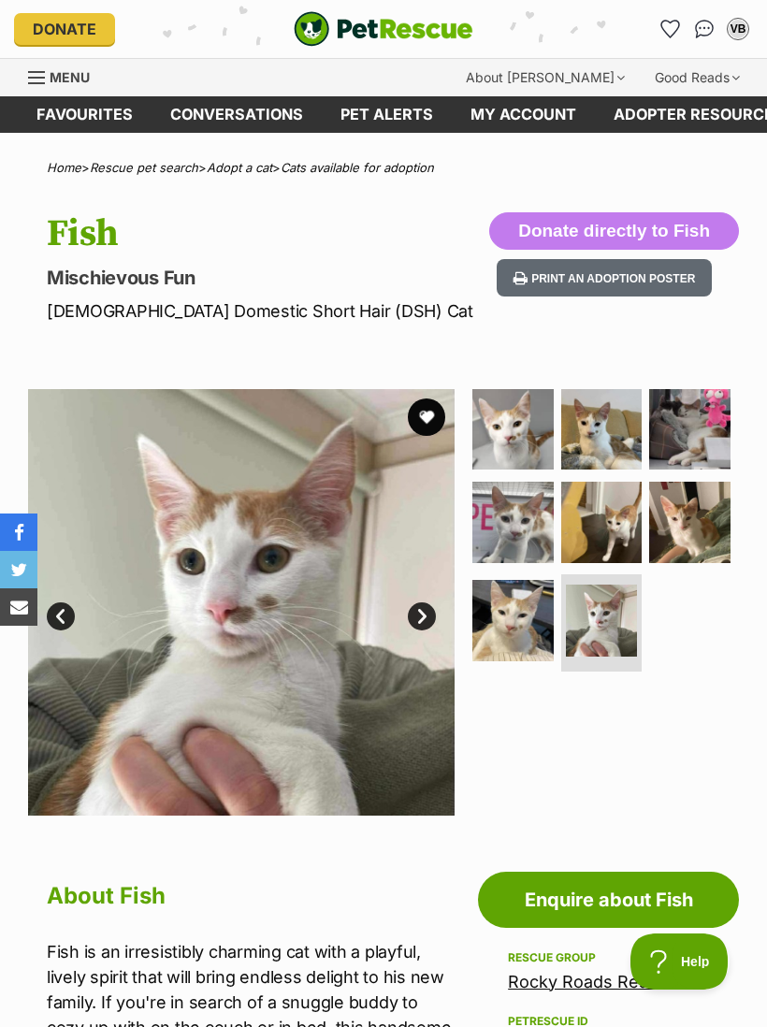
click at [710, 542] on img at bounding box center [689, 522] width 81 height 81
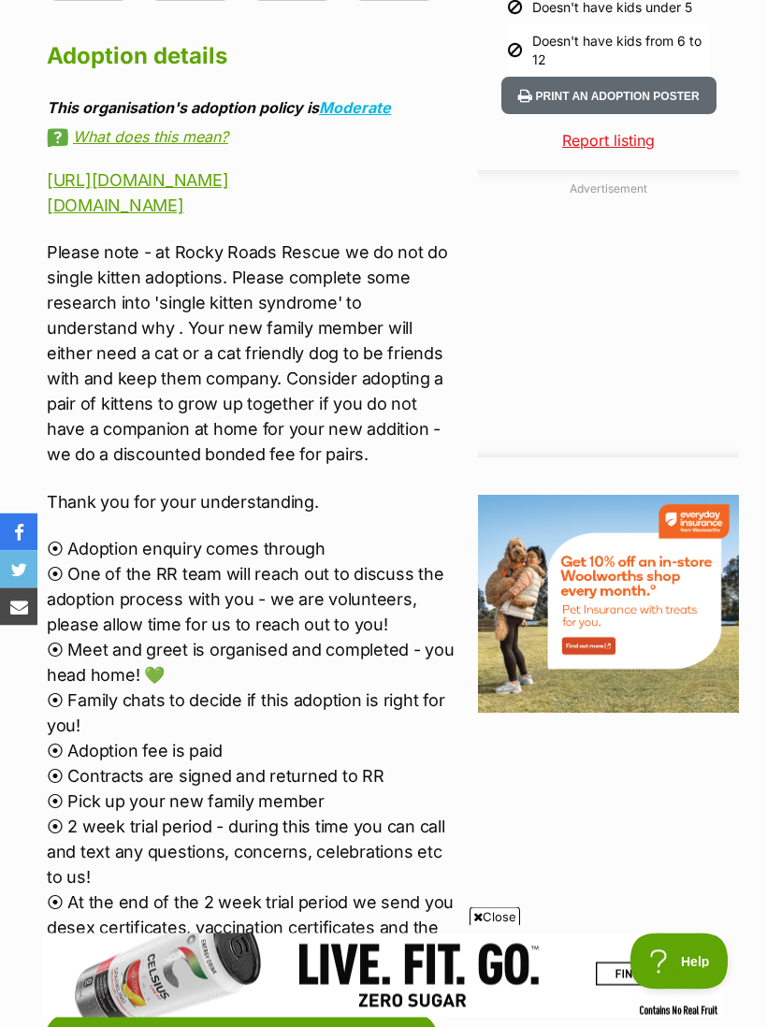
scroll to position [1872, 0]
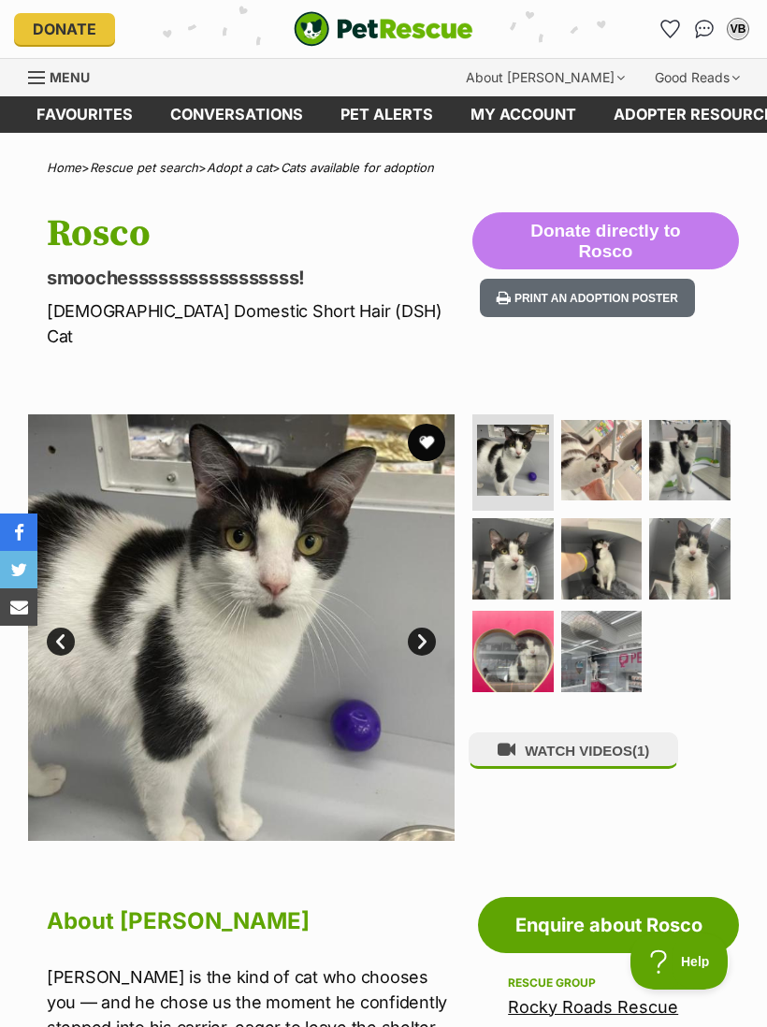
click at [599, 623] on img at bounding box center [601, 651] width 81 height 81
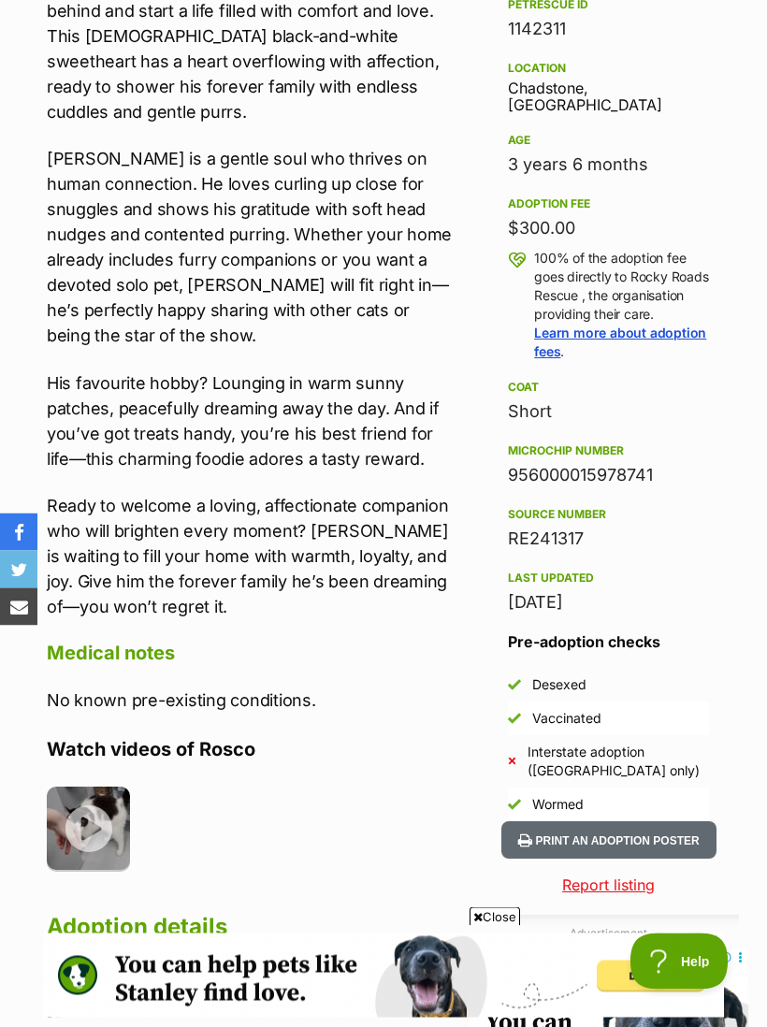
scroll to position [1016, 0]
